Goal: Check status

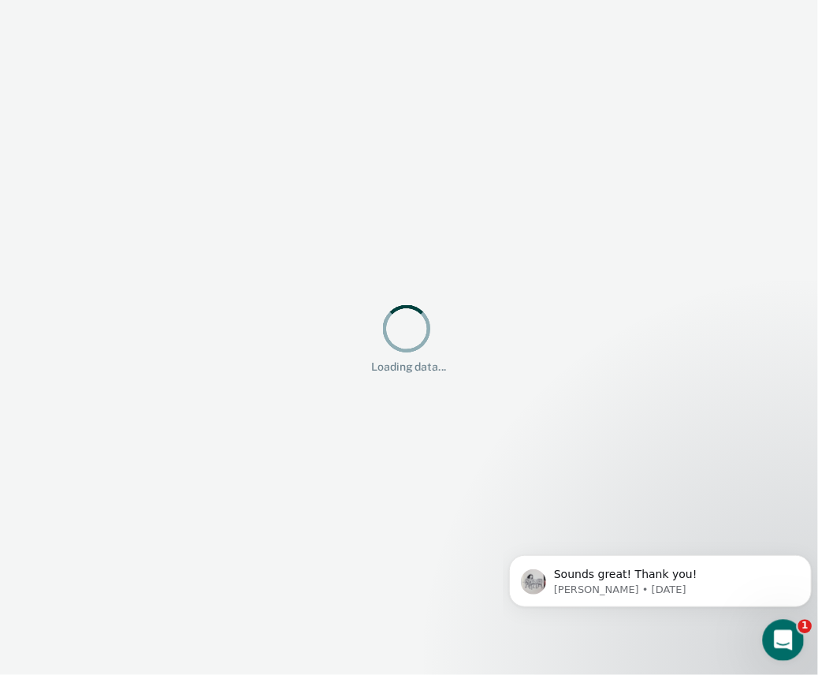
click at [774, 640] on icon "Open Intercom Messenger" at bounding box center [781, 638] width 26 height 26
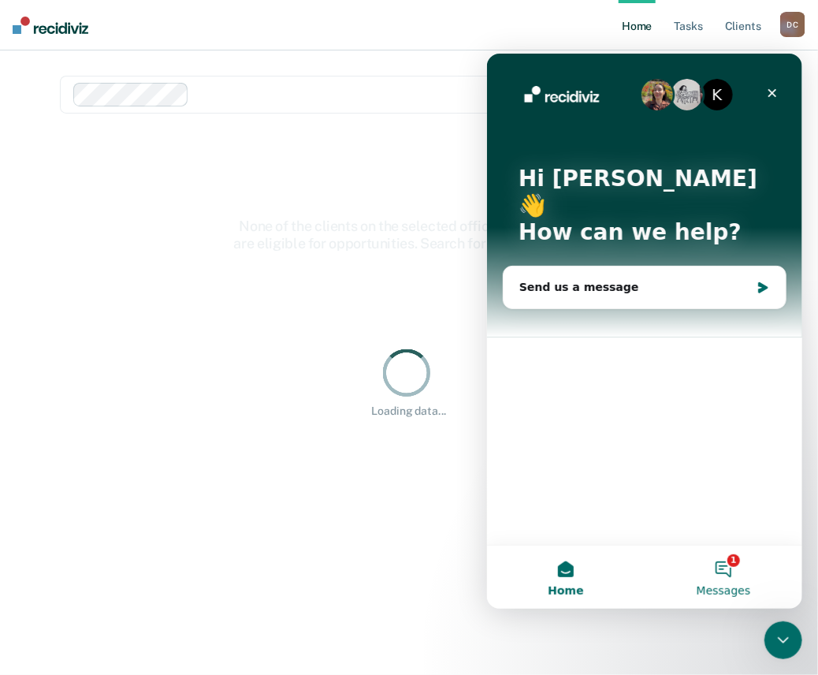
click at [719, 572] on button "1 Messages" at bounding box center [723, 576] width 158 height 63
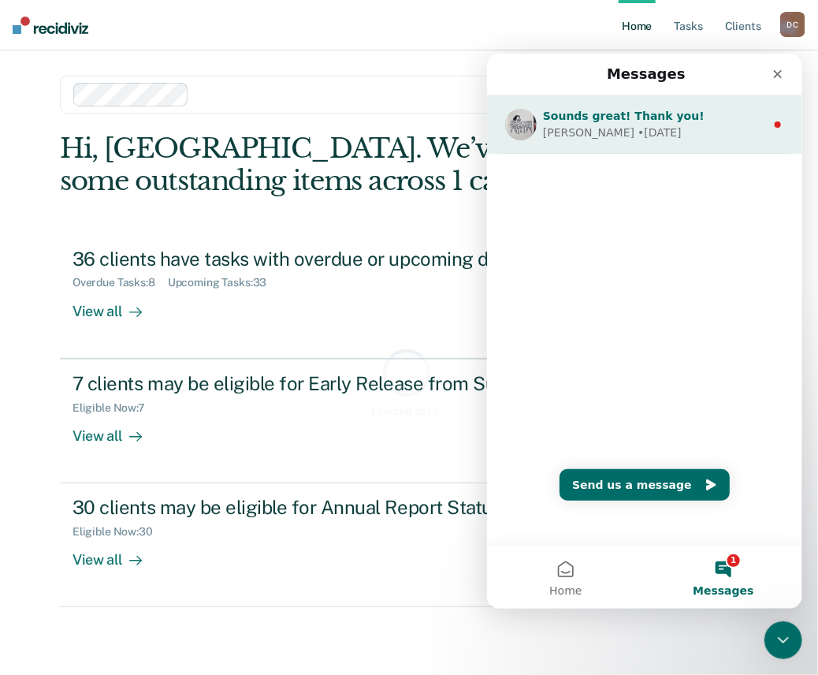
click at [637, 131] on div "• [DATE]" at bounding box center [659, 132] width 44 height 17
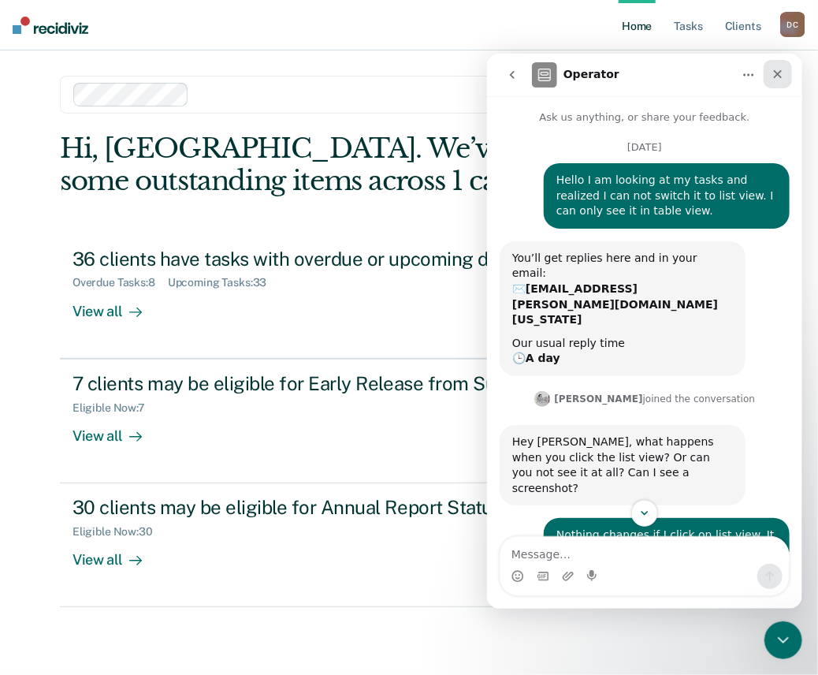
click at [769, 74] on div "Close" at bounding box center [777, 73] width 28 height 28
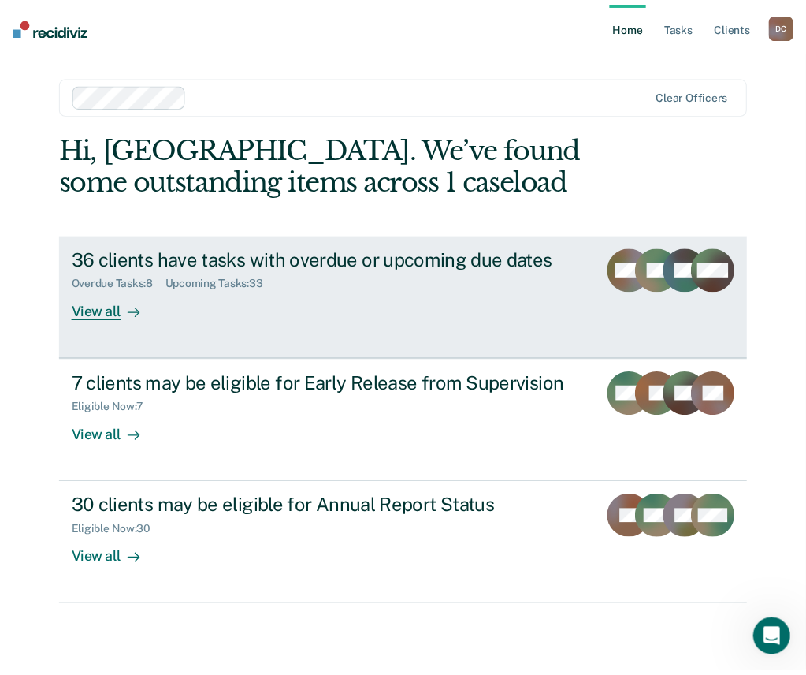
scroll to position [563, 0]
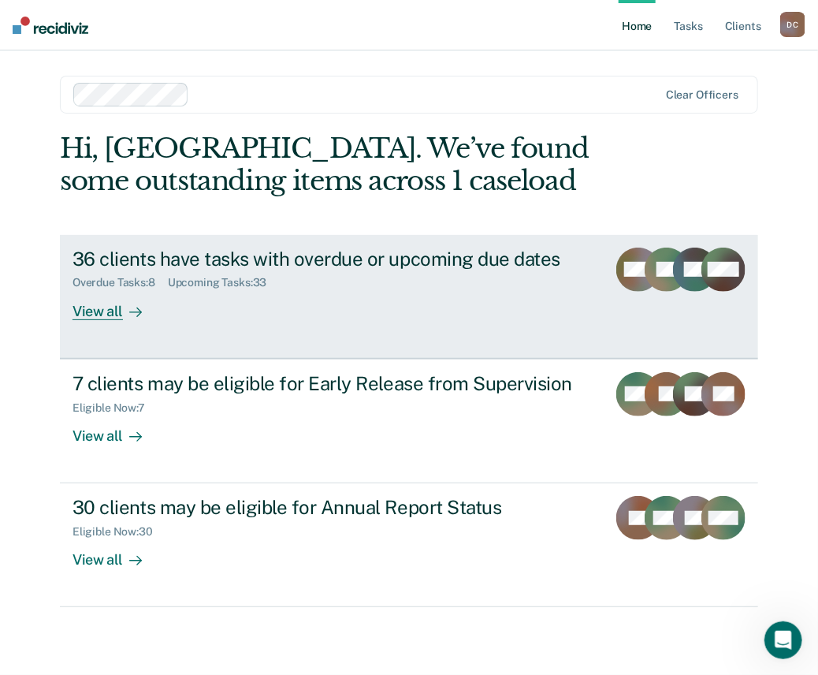
click at [413, 327] on link "36 clients have tasks with overdue or upcoming due dates Overdue Tasks : 8 Upco…" at bounding box center [409, 297] width 698 height 124
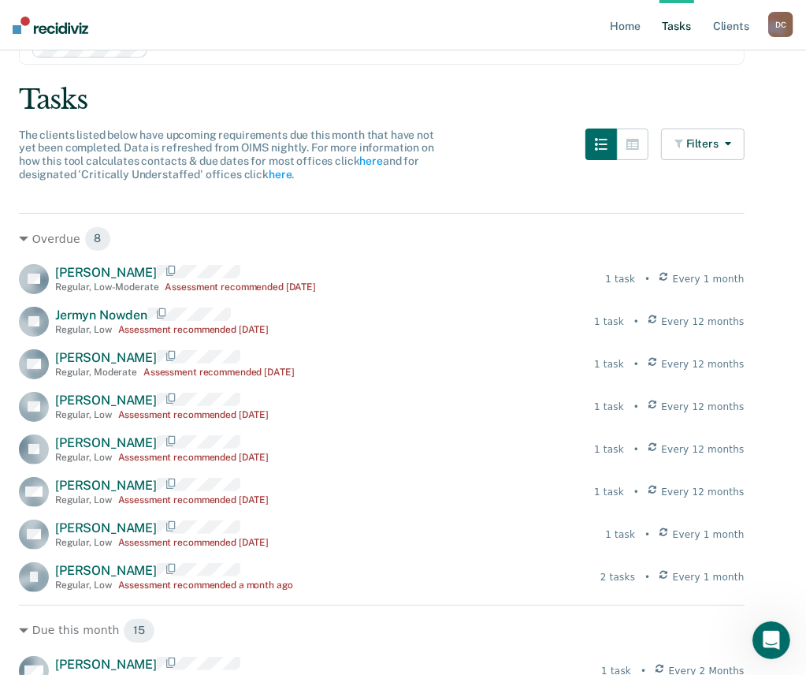
scroll to position [79, 0]
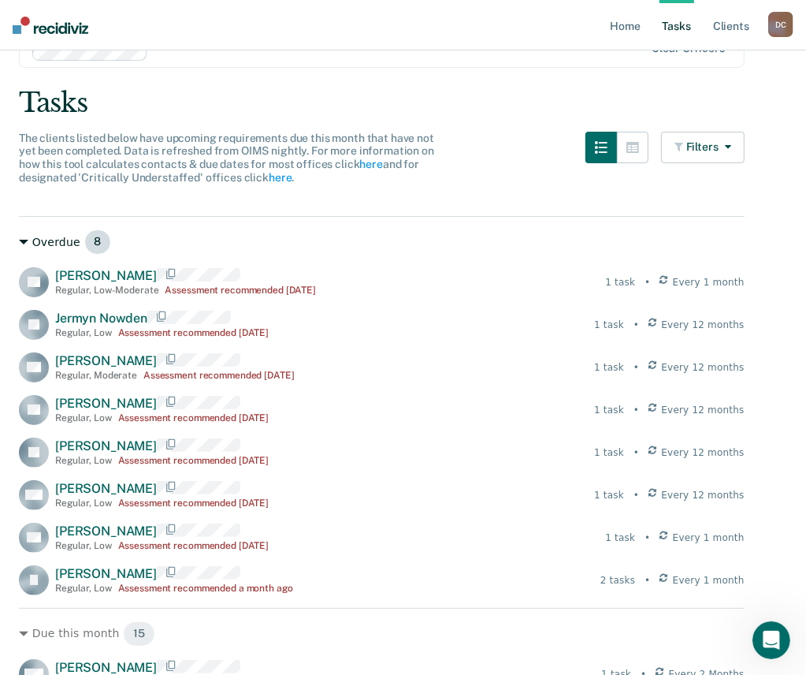
click at [57, 244] on div "Overdue 8" at bounding box center [382, 241] width 726 height 25
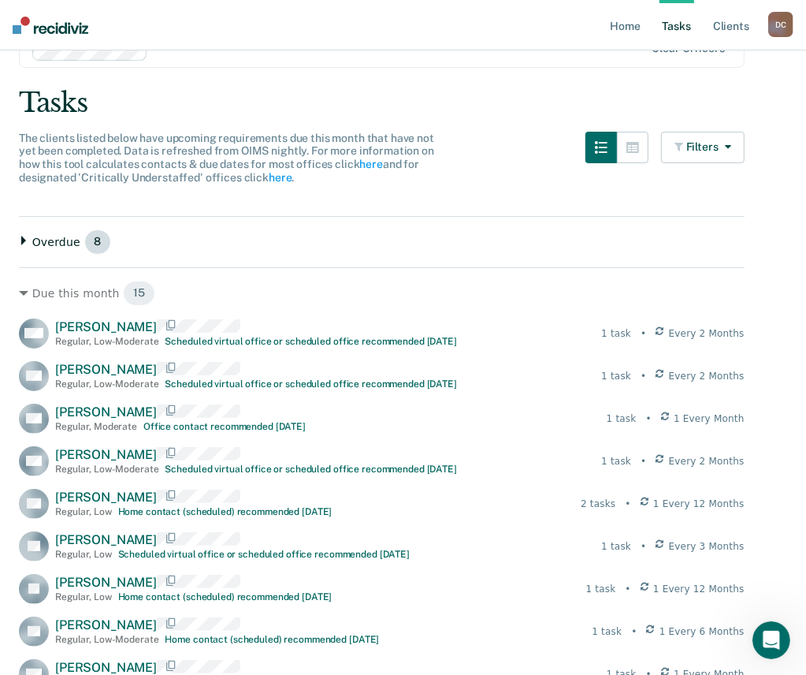
click at [57, 244] on div "Overdue 8" at bounding box center [382, 241] width 726 height 25
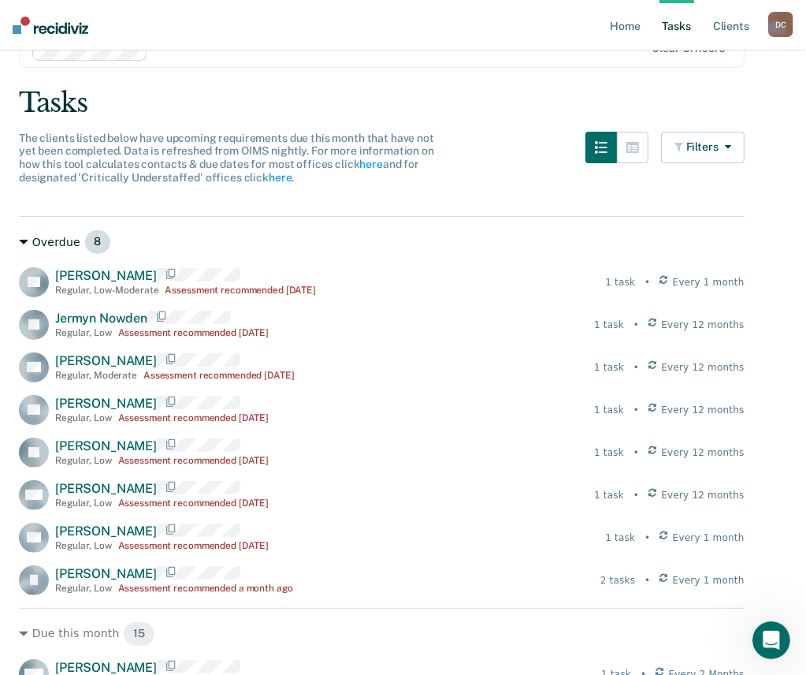
click at [57, 244] on div "Overdue 8" at bounding box center [382, 241] width 726 height 25
